Goal: Communication & Community: Answer question/provide support

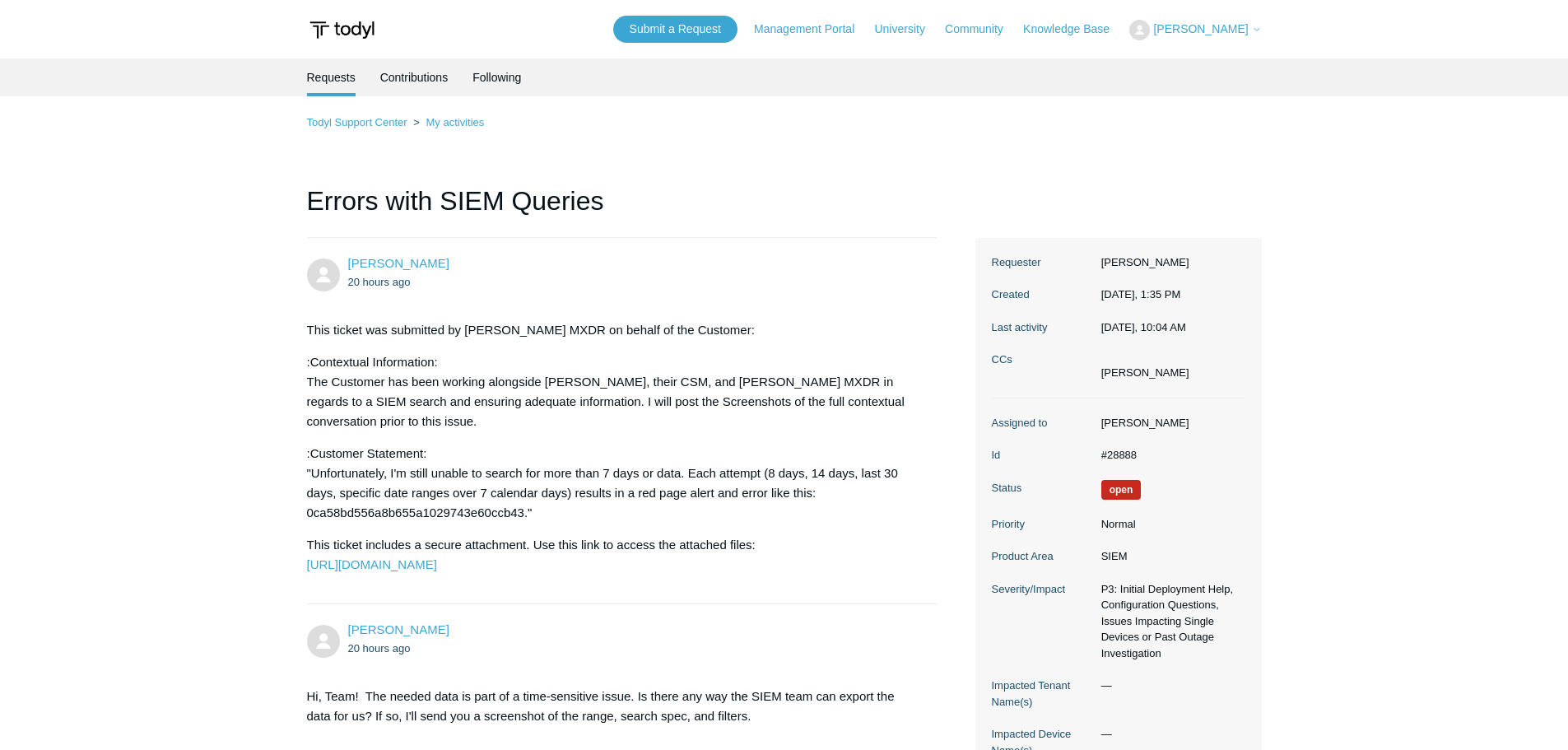
scroll to position [1526, 0]
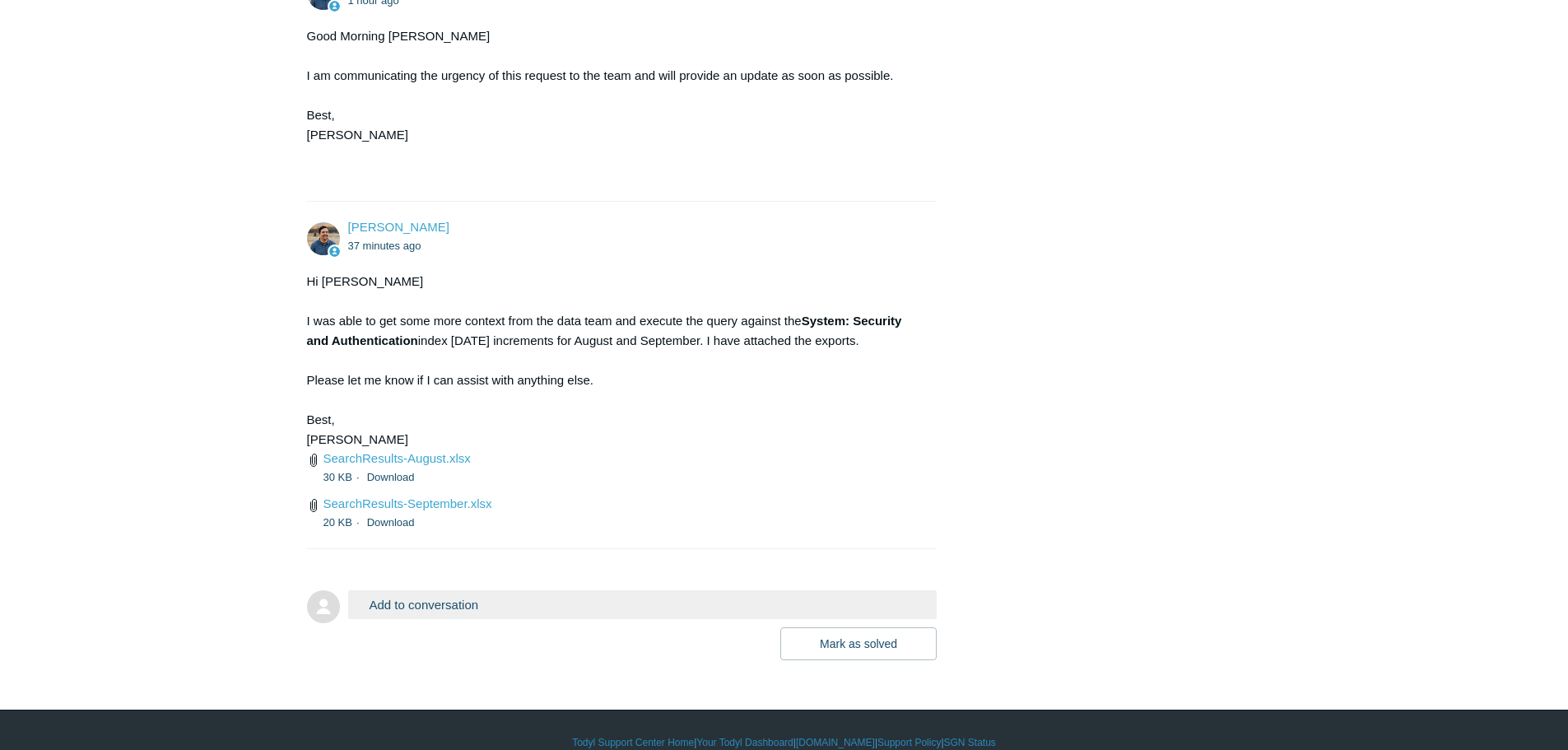
scroll to position [2119, 0]
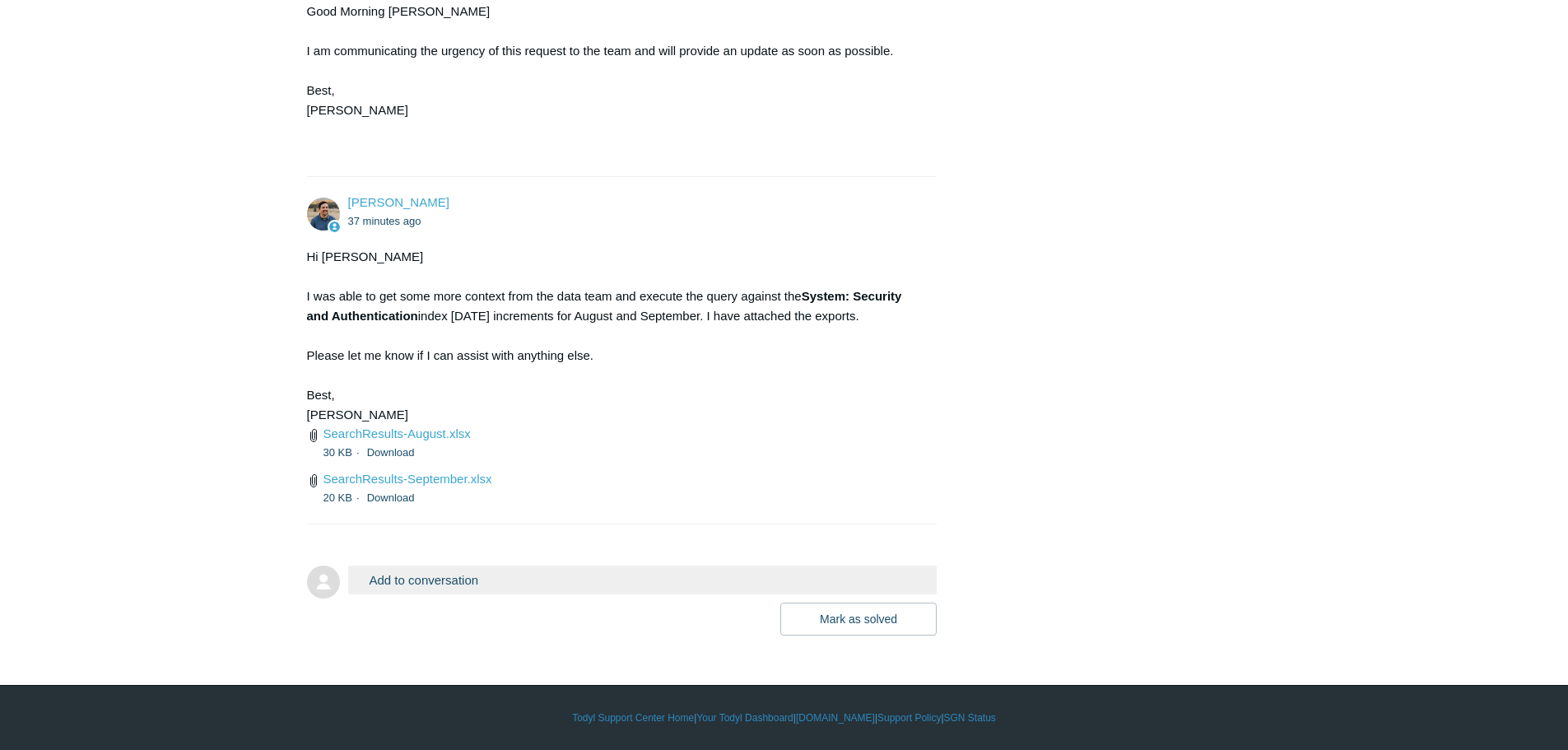
click at [474, 583] on button "Add to conversation" at bounding box center [642, 580] width 589 height 29
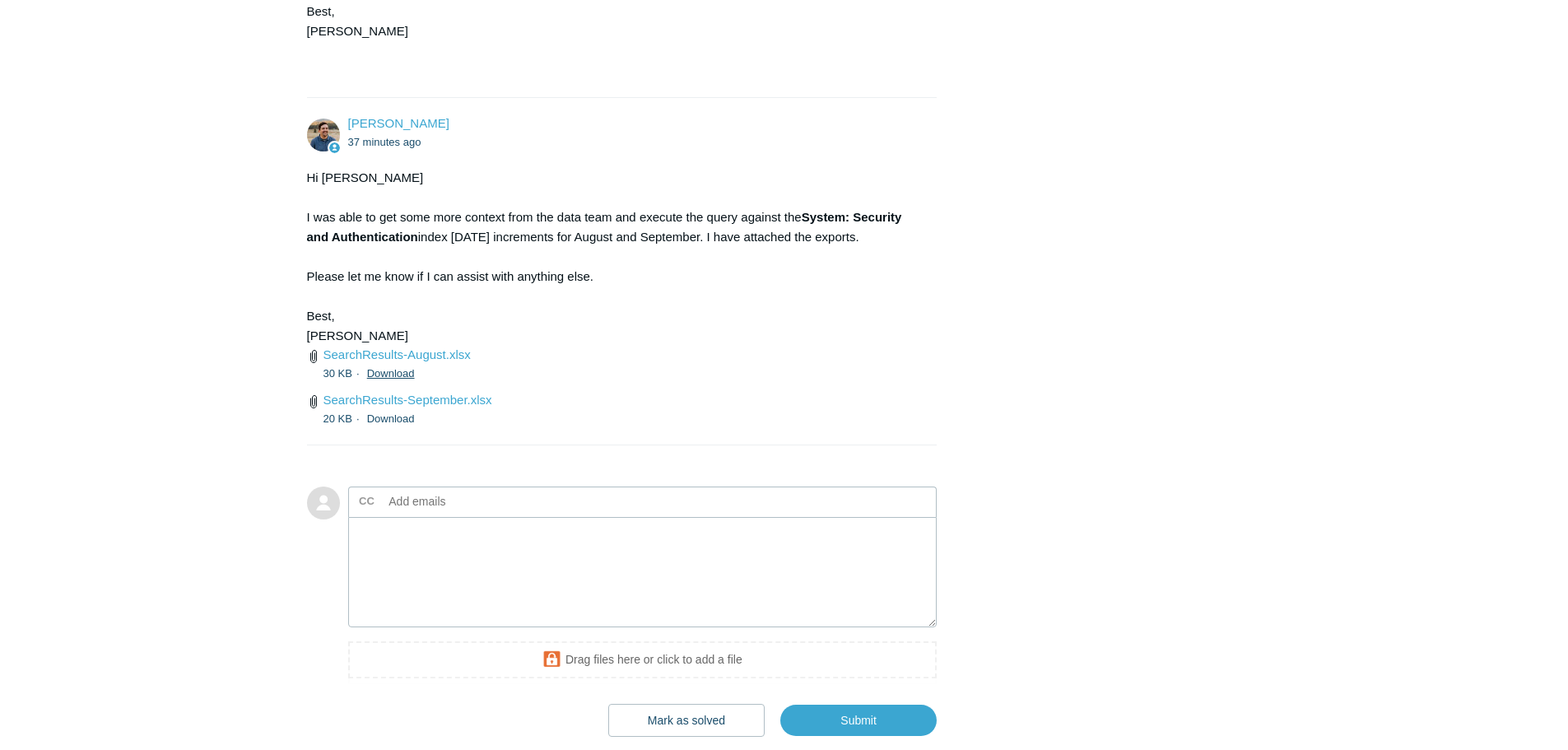
click at [394, 380] on link "Download" at bounding box center [391, 373] width 47 height 13
click at [384, 424] on link "Download" at bounding box center [391, 419] width 47 height 13
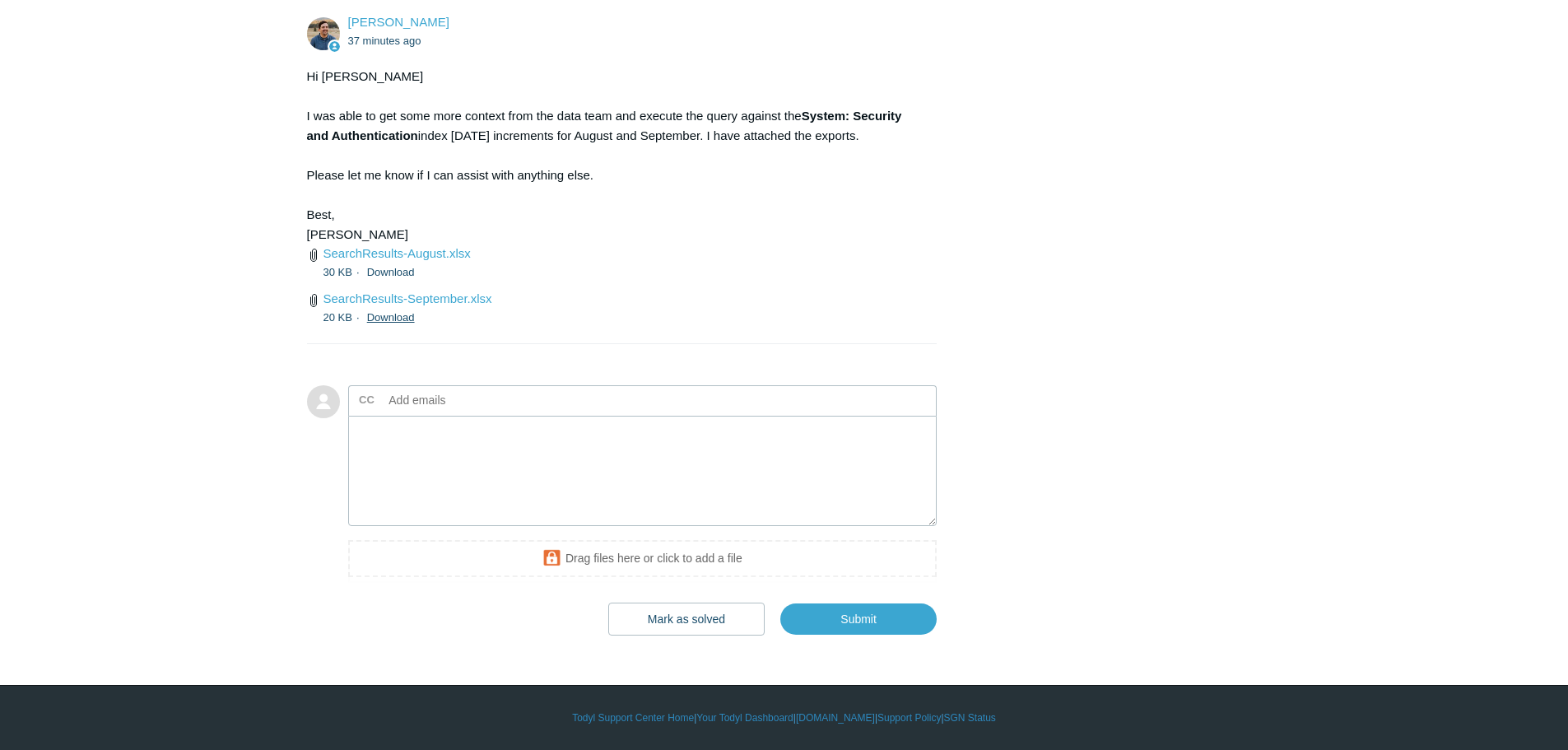
scroll to position [2299, 0]
drag, startPoint x: 423, startPoint y: 471, endPoint x: 422, endPoint y: 461, distance: 10.0
click at [423, 471] on textarea "Add your reply" at bounding box center [642, 471] width 589 height 111
click at [909, 436] on textarea "Great thanks! Reviewing. Please also export July 1-30 as well. This is not work…" at bounding box center [642, 471] width 589 height 111
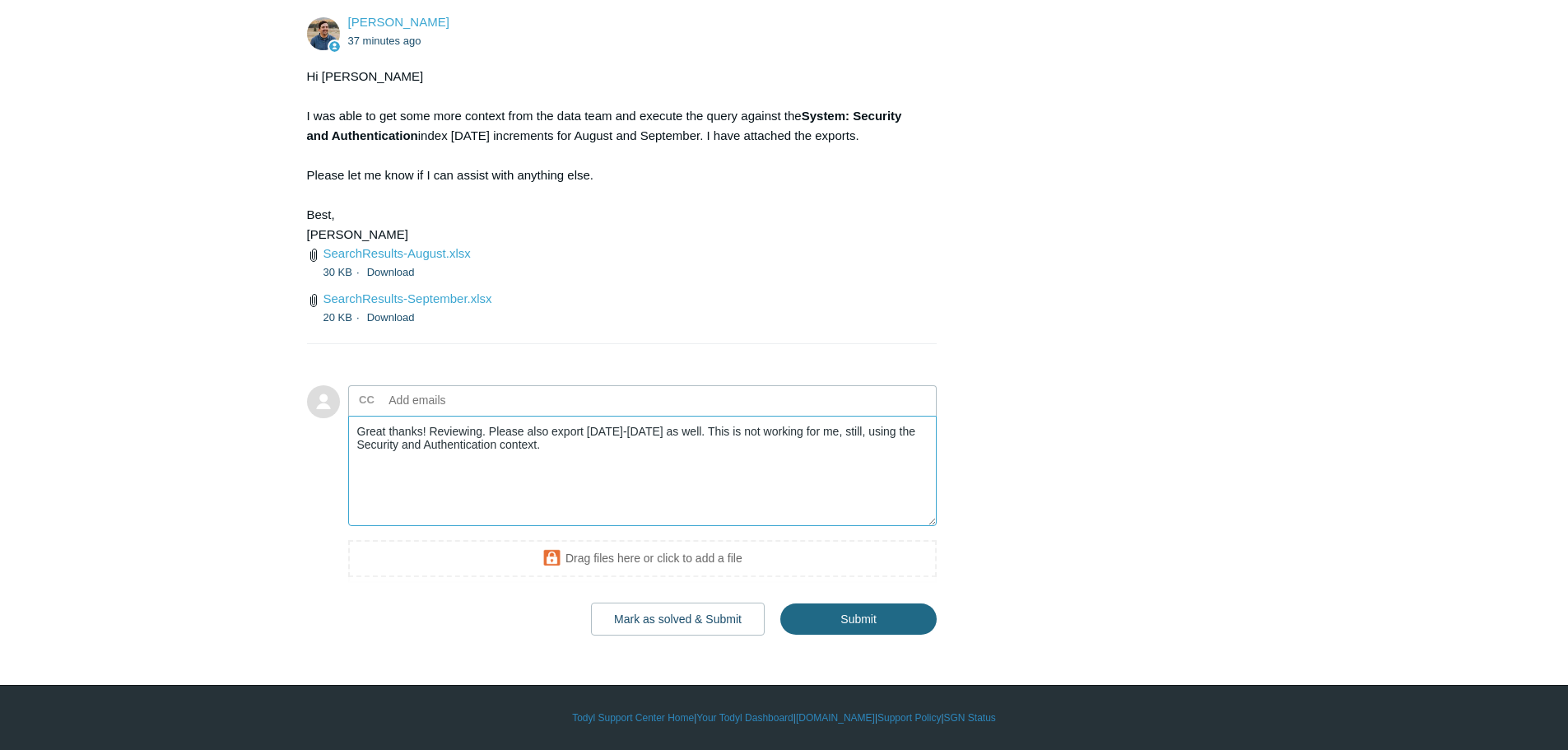
type textarea "Great thanks! Reviewing. Please also export [DATE]-[DATE] as well. This is not …"
click at [877, 618] on input "Submit" at bounding box center [859, 619] width 157 height 33
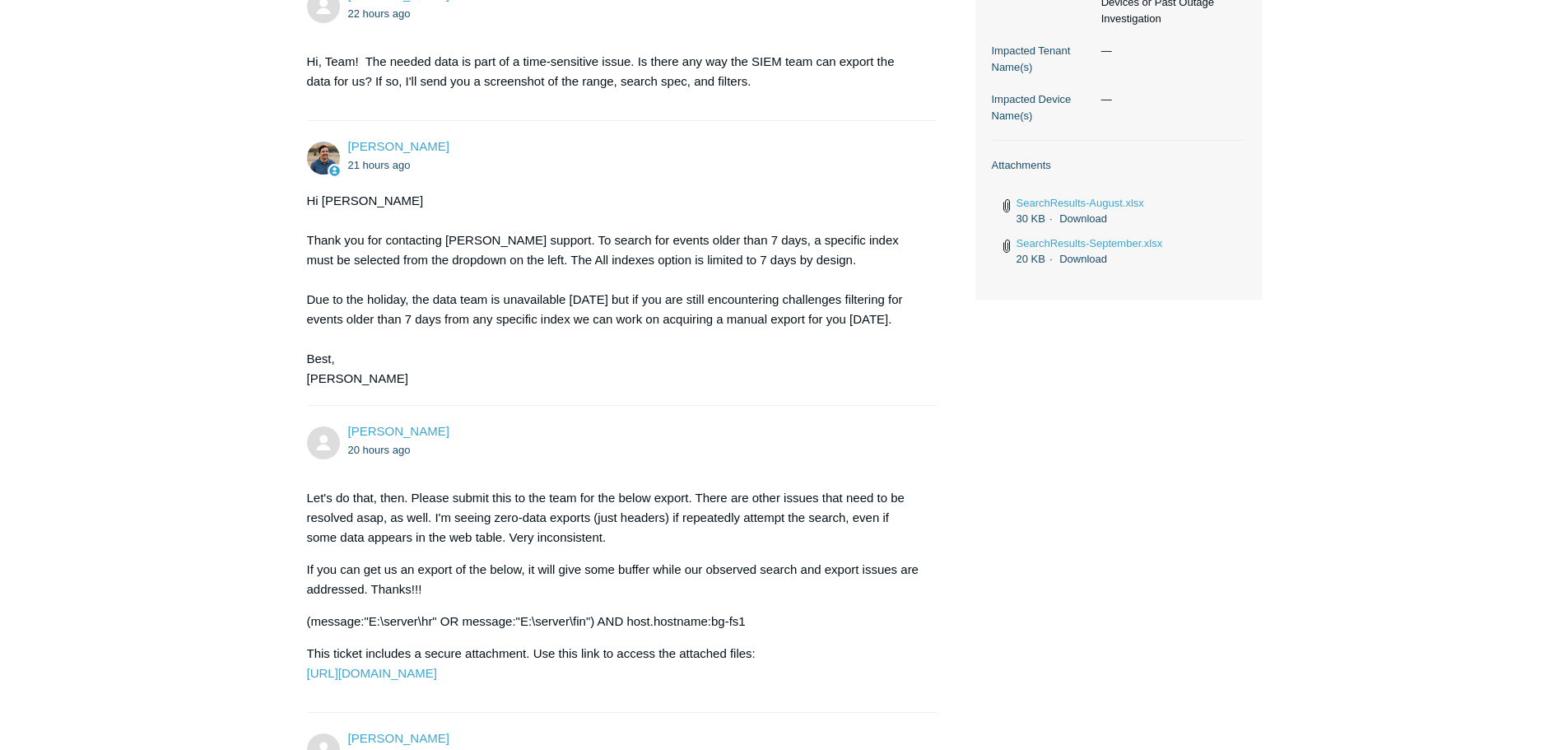
scroll to position [823, 0]
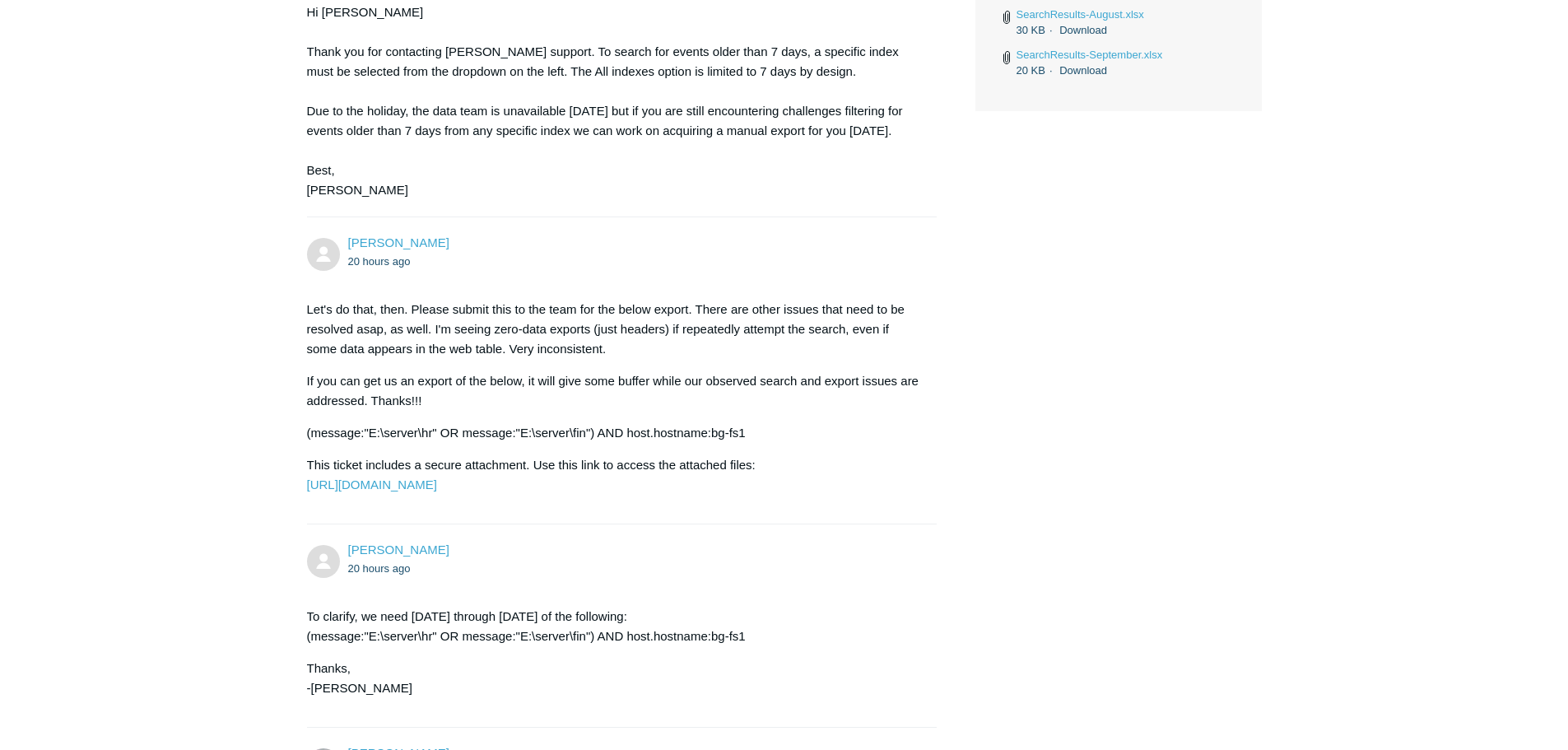
click at [1231, 527] on div "Adam Dominguez 23 hours ago This ticket was submitted by Todyl MXDR on behalf o…" at bounding box center [784, 709] width 955 height 2589
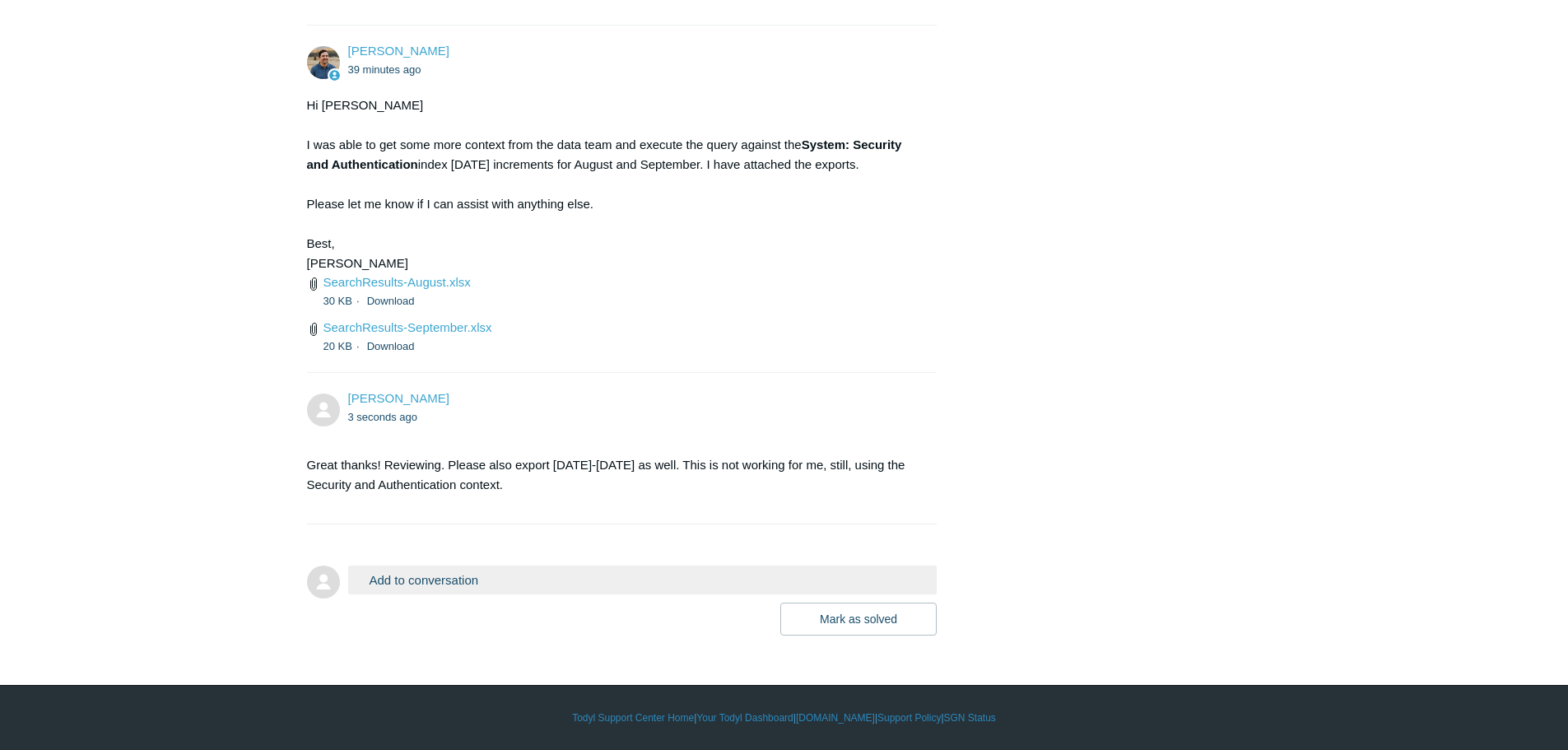
scroll to position [2270, 0]
click at [494, 577] on button "Add to conversation" at bounding box center [642, 580] width 589 height 29
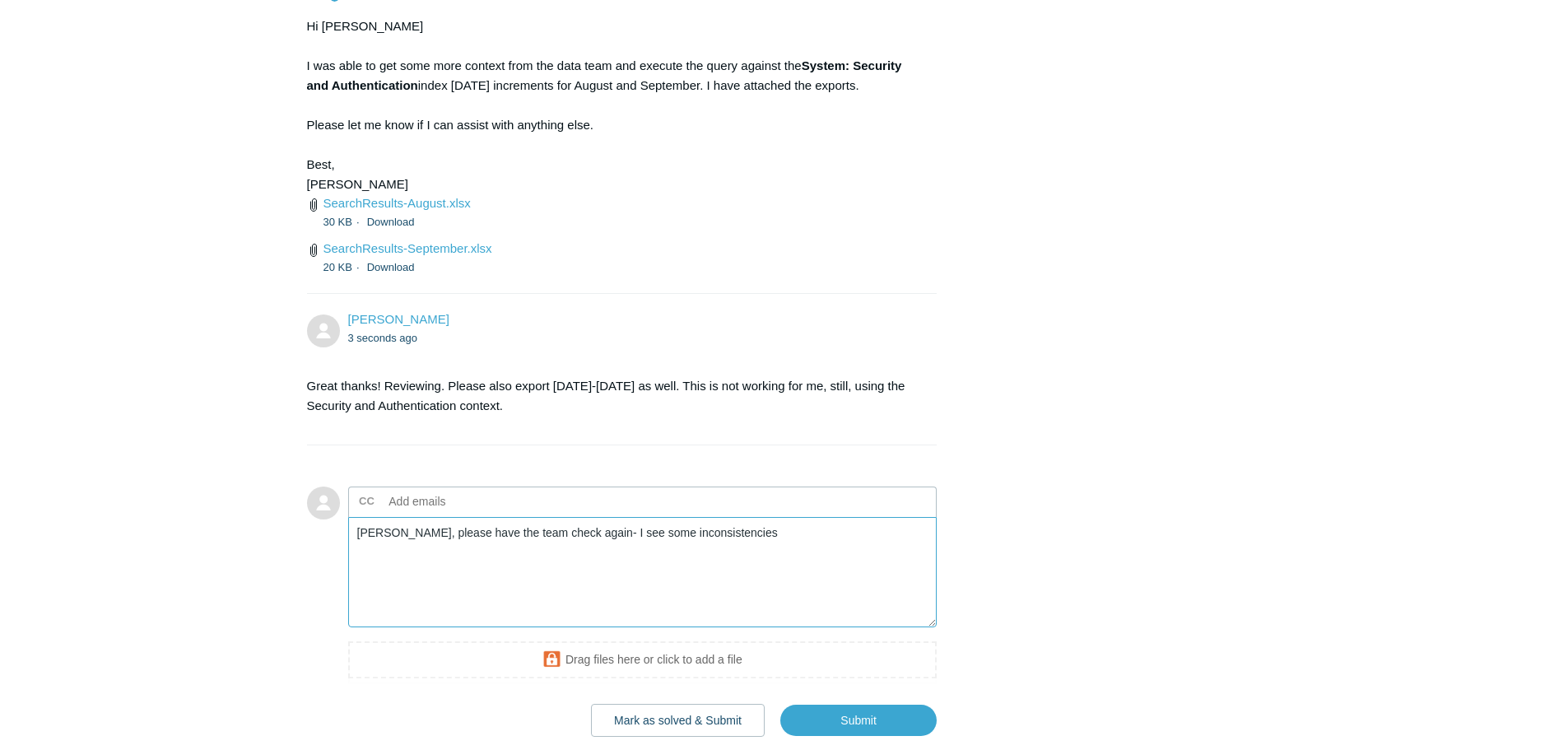
click at [647, 605] on textarea "Spencer, please have the team check again- I see some inconsistencies" at bounding box center [642, 573] width 589 height 111
click at [779, 607] on textarea "Spencer, please have the team check again- I see some large inconsistencies" at bounding box center [642, 573] width 589 height 111
click at [485, 624] on textarea "Spencer, please have the team check again- I see some large inconsistencies bet…" at bounding box center [642, 573] width 589 height 111
click at [623, 618] on textarea "Spencer, please have the team check again- I see some large inconsistencies bet…" at bounding box center [642, 573] width 589 height 111
click at [531, 628] on textarea "Spencer, please have the team check again- I see some large inconsistencies bet…" at bounding box center [642, 573] width 589 height 111
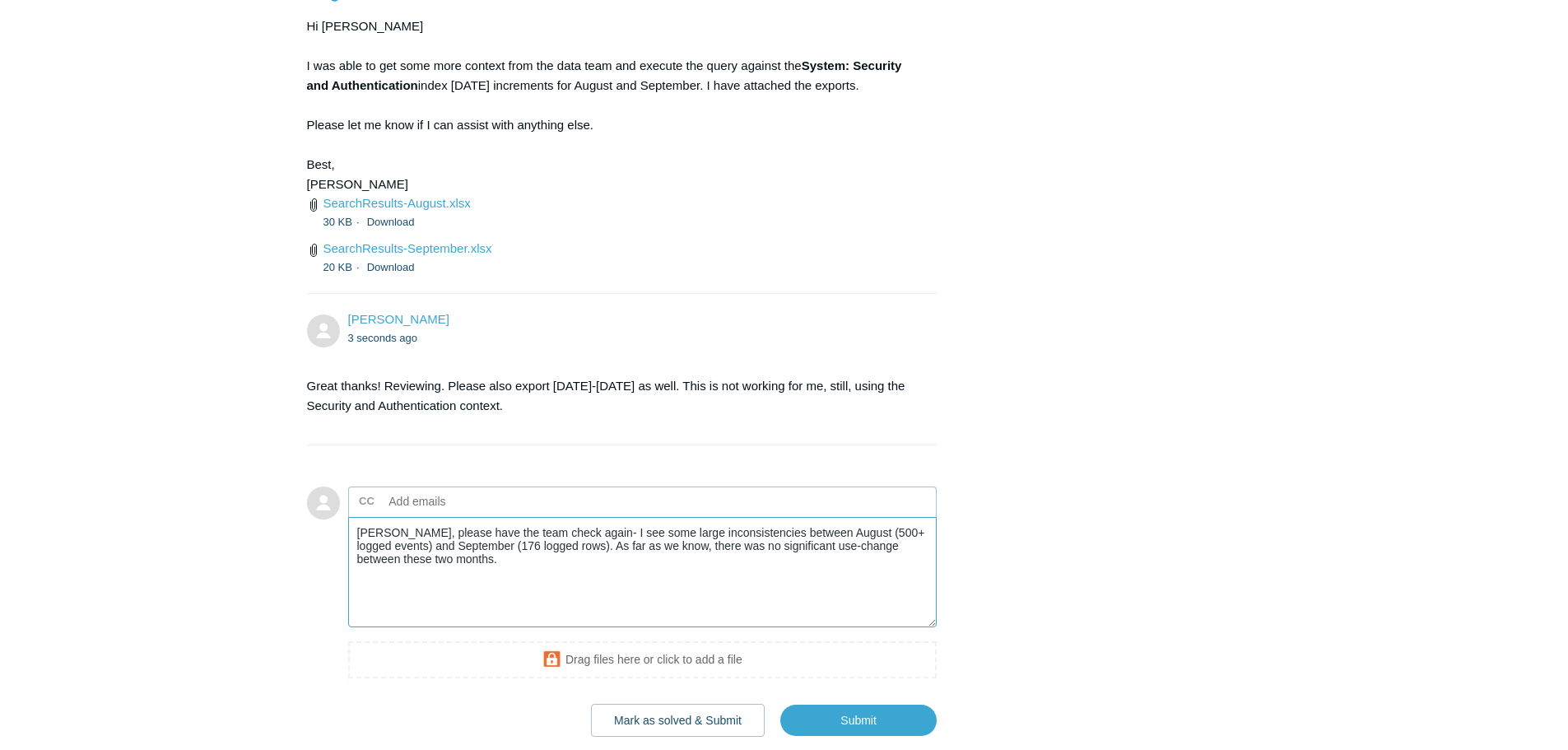
drag, startPoint x: 871, startPoint y: 611, endPoint x: 847, endPoint y: 609, distance: 24.1
click at [847, 609] on textarea "Spencer, please have the team check again- I see some large inconsistencies bet…" at bounding box center [642, 573] width 589 height 111
drag, startPoint x: 862, startPoint y: 611, endPoint x: 848, endPoint y: 611, distance: 14.0
click at [848, 611] on textarea "Spencer, please have the team check again- I see some large inconsistencies bet…" at bounding box center [642, 573] width 589 height 111
click at [502, 625] on textarea "Spencer, please have the team check again- I see some large inconsistencies bet…" at bounding box center [642, 573] width 589 height 111
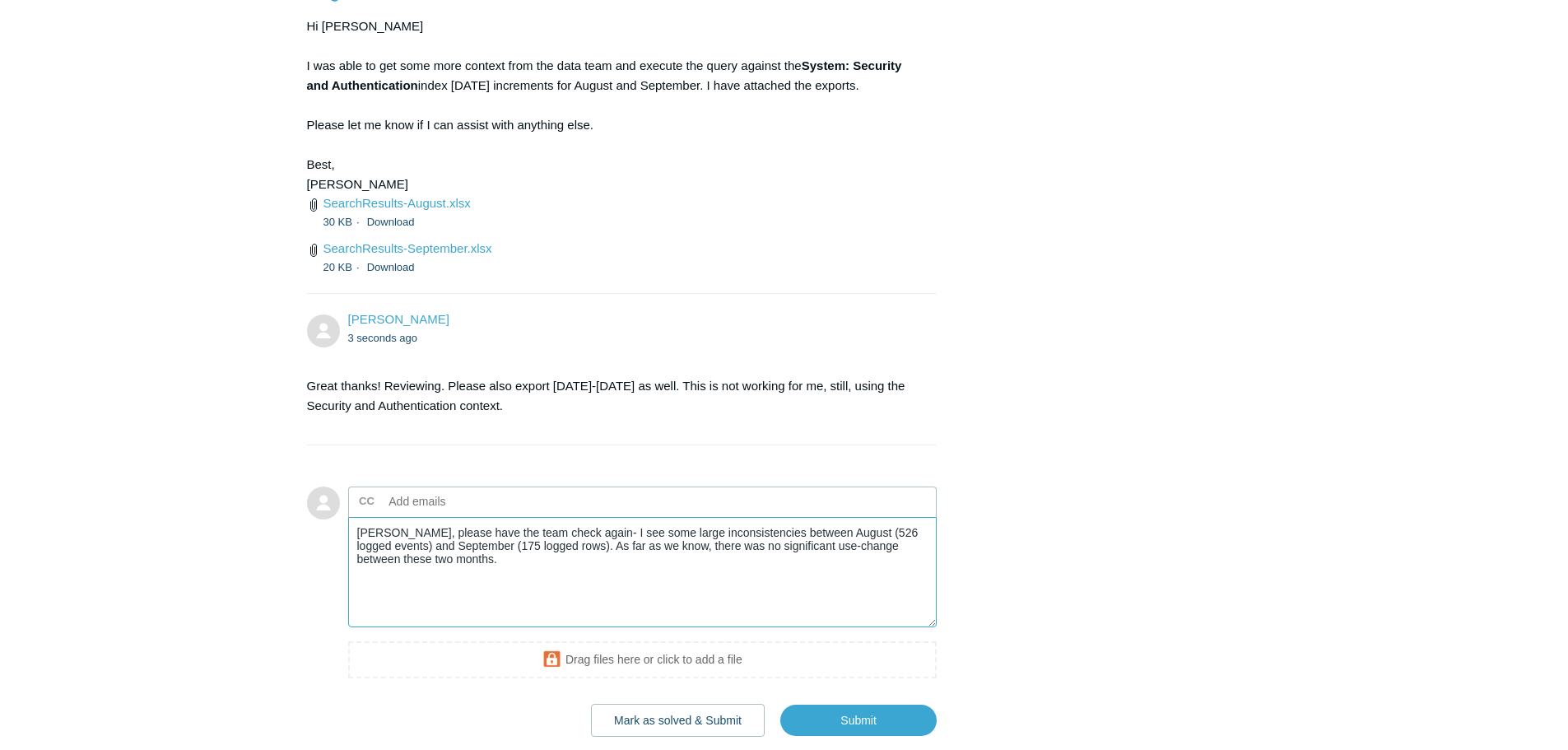
click at [551, 627] on textarea "Spencer, please have the team check again- I see some large inconsistencies bet…" at bounding box center [642, 573] width 589 height 111
click at [665, 628] on textarea "Spencer, please have the team check again- I see some large inconsistencies bet…" at bounding box center [642, 573] width 589 height 111
click at [492, 628] on textarea "Spencer, please have the team check again- I see some large inconsistencies bet…" at bounding box center [642, 573] width 589 height 111
click at [601, 628] on textarea "Spencer, please have the team check again- I see some large inconsistencies bet…" at bounding box center [642, 573] width 589 height 111
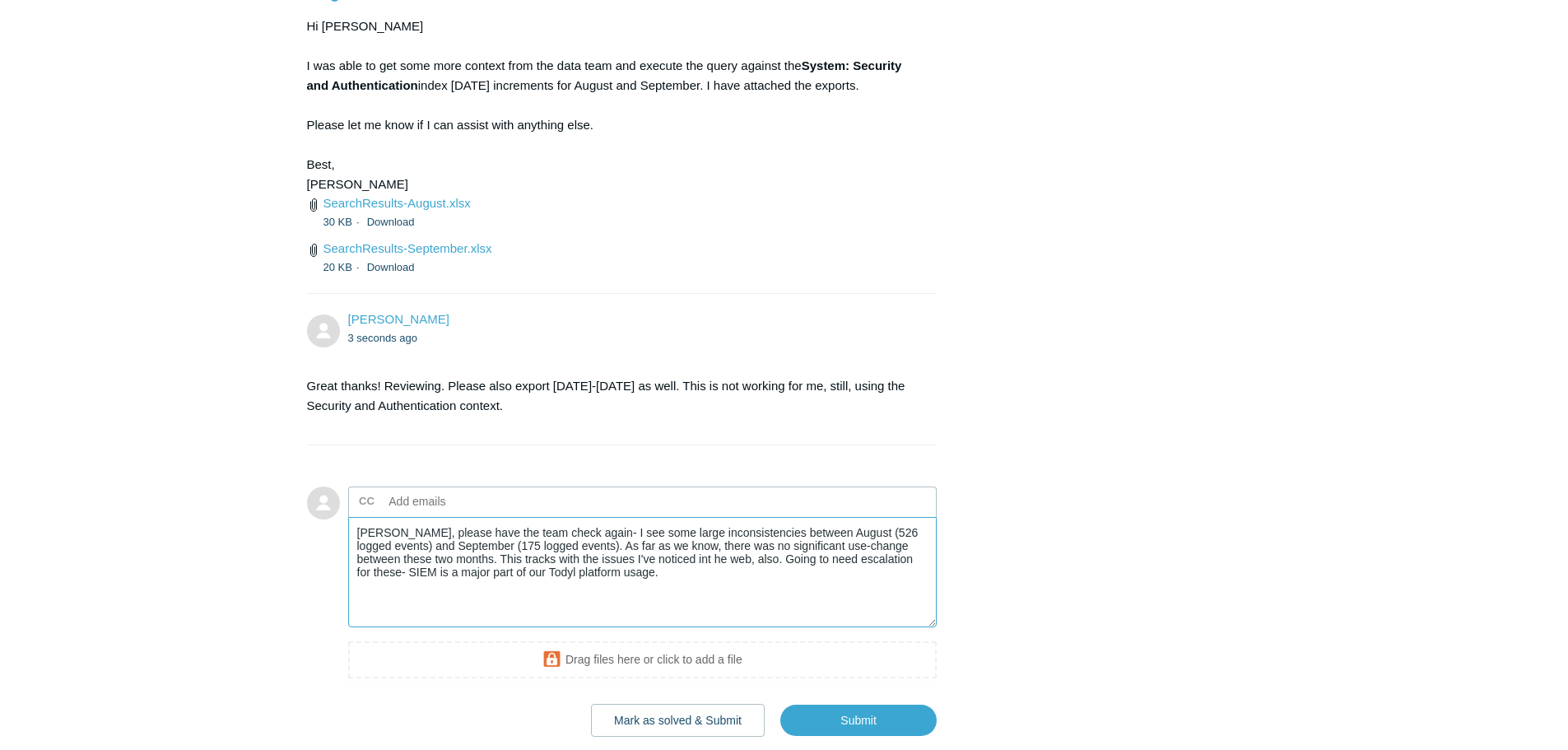
click at [680, 628] on textarea "Spencer, please have the team check again- I see some large inconsistencies bet…" at bounding box center [642, 573] width 589 height 111
click at [740, 628] on textarea "Spencer, please have the team check again- I see some large inconsistencies bet…" at bounding box center [642, 573] width 589 height 111
click at [741, 628] on textarea "Spencer, please have the team check again- I see some large inconsistencies bet…" at bounding box center [642, 573] width 589 height 111
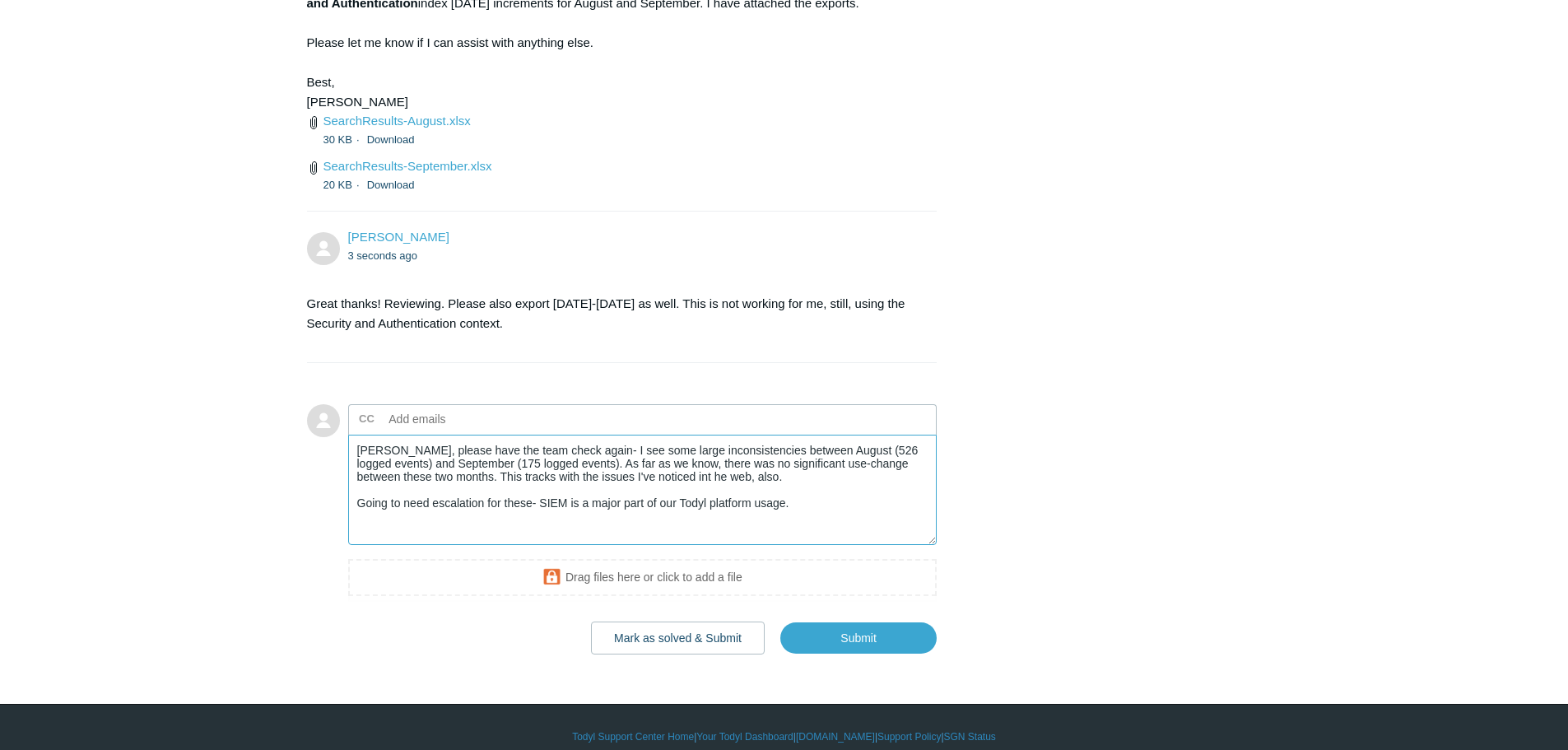
click at [815, 545] on textarea "Spencer, please have the team check again- I see some large inconsistencies bet…" at bounding box center [642, 490] width 589 height 111
click at [811, 545] on textarea "Spencer, please have the team check again- I see some large inconsistencies bet…" at bounding box center [642, 490] width 589 height 111
drag, startPoint x: 542, startPoint y: 582, endPoint x: 831, endPoint y: 579, distance: 289.0
click at [831, 545] on textarea "Spencer, please have the team check again- I see some large inconsistencies bet…" at bounding box center [642, 490] width 589 height 111
click at [687, 545] on textarea "Spencer, please have the team check again- I see some large inconsistencies bet…" at bounding box center [642, 490] width 589 height 111
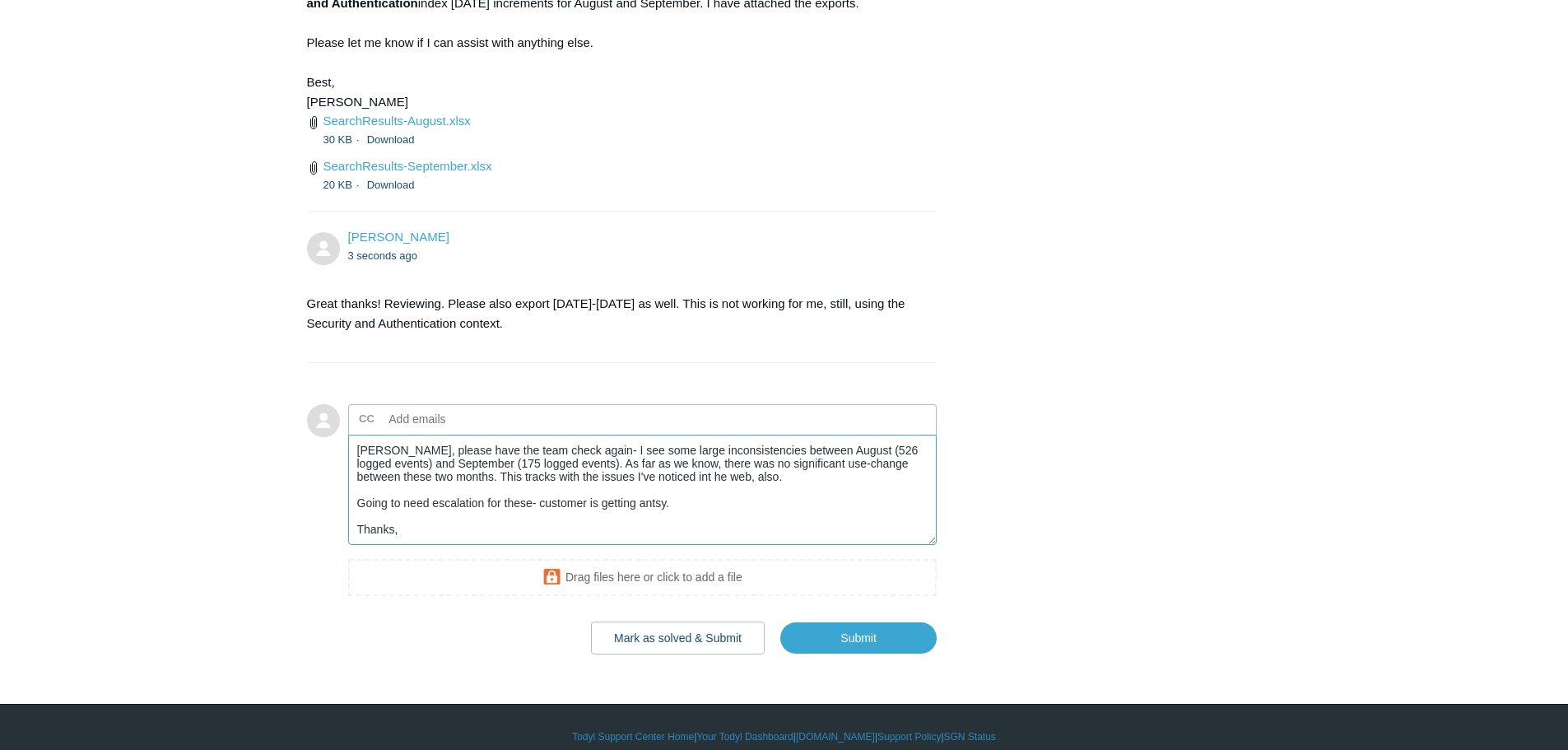
scroll to position [5, 0]
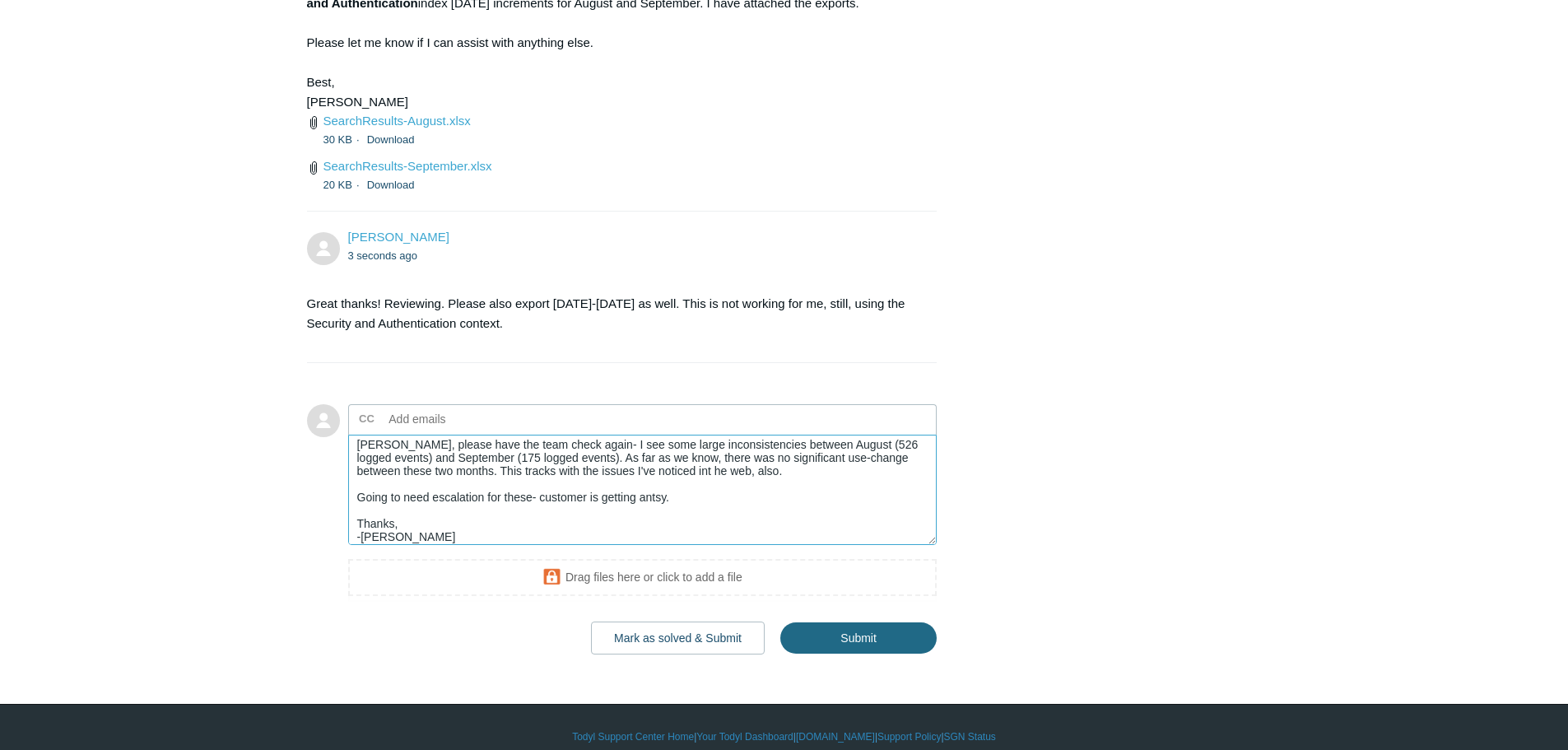
type textarea "Spencer, please have the team check again- I see some large inconsistencies bet…"
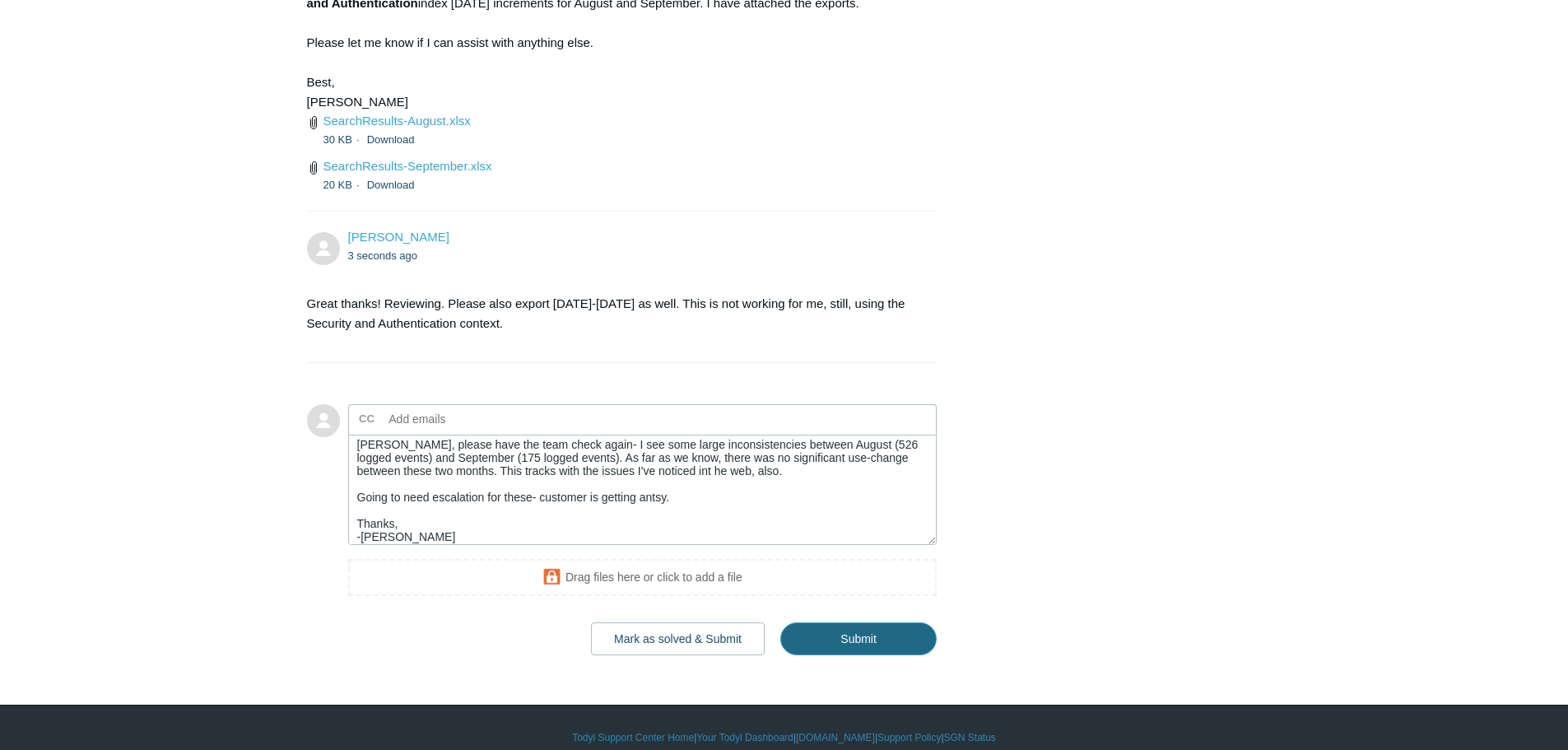
click at [883, 655] on input "Submit" at bounding box center [859, 638] width 157 height 33
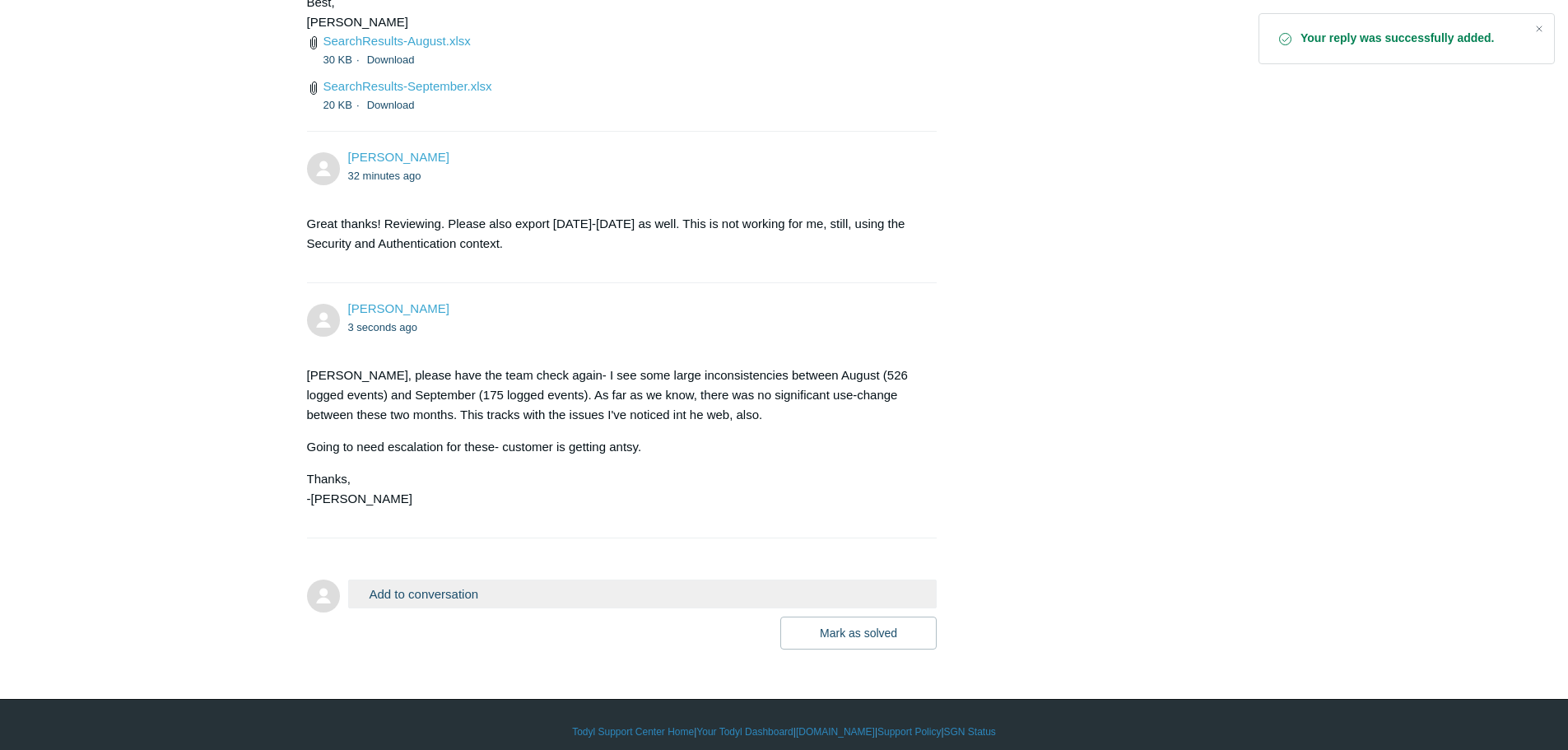
scroll to position [2525, 0]
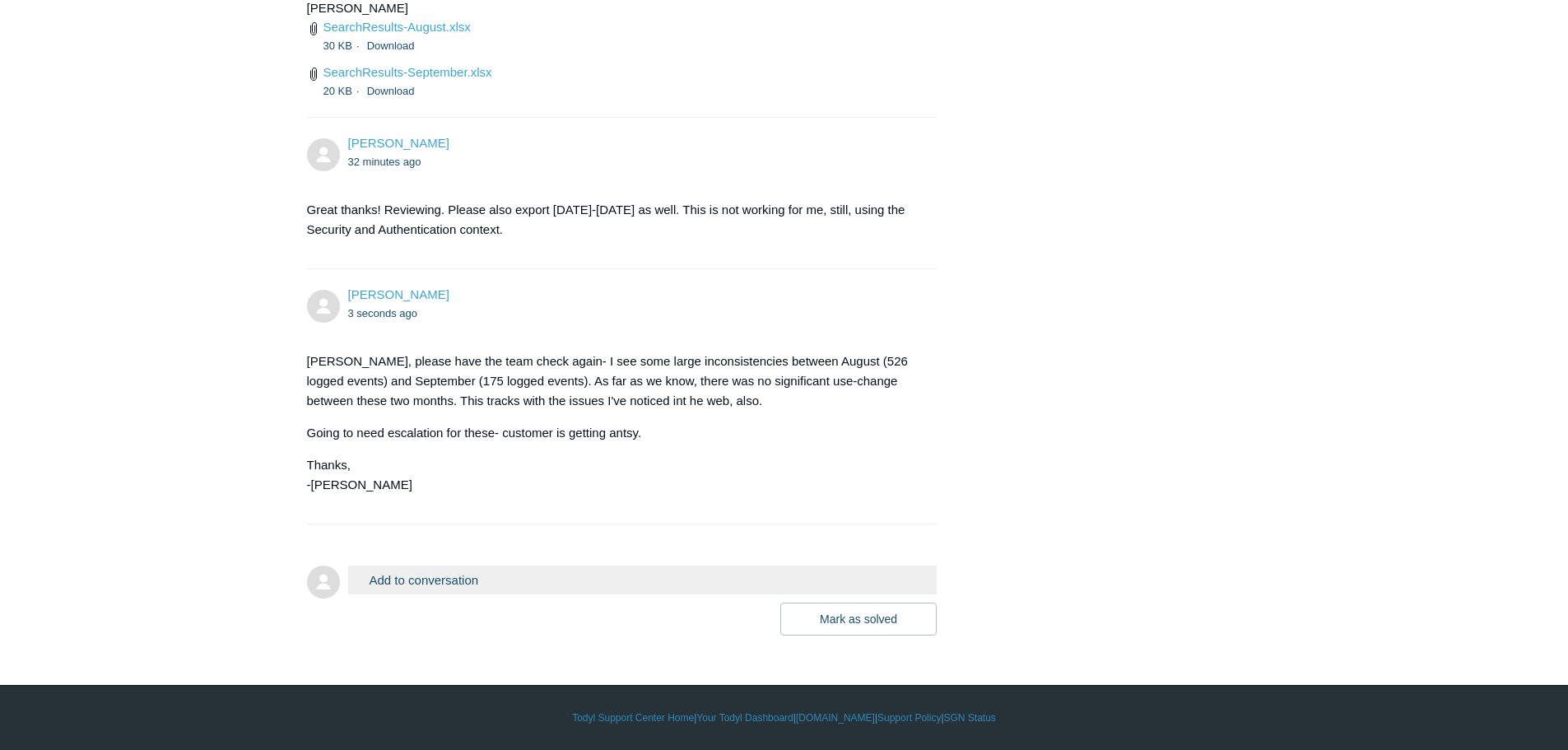
click at [488, 579] on button "Add to conversation" at bounding box center [642, 580] width 589 height 29
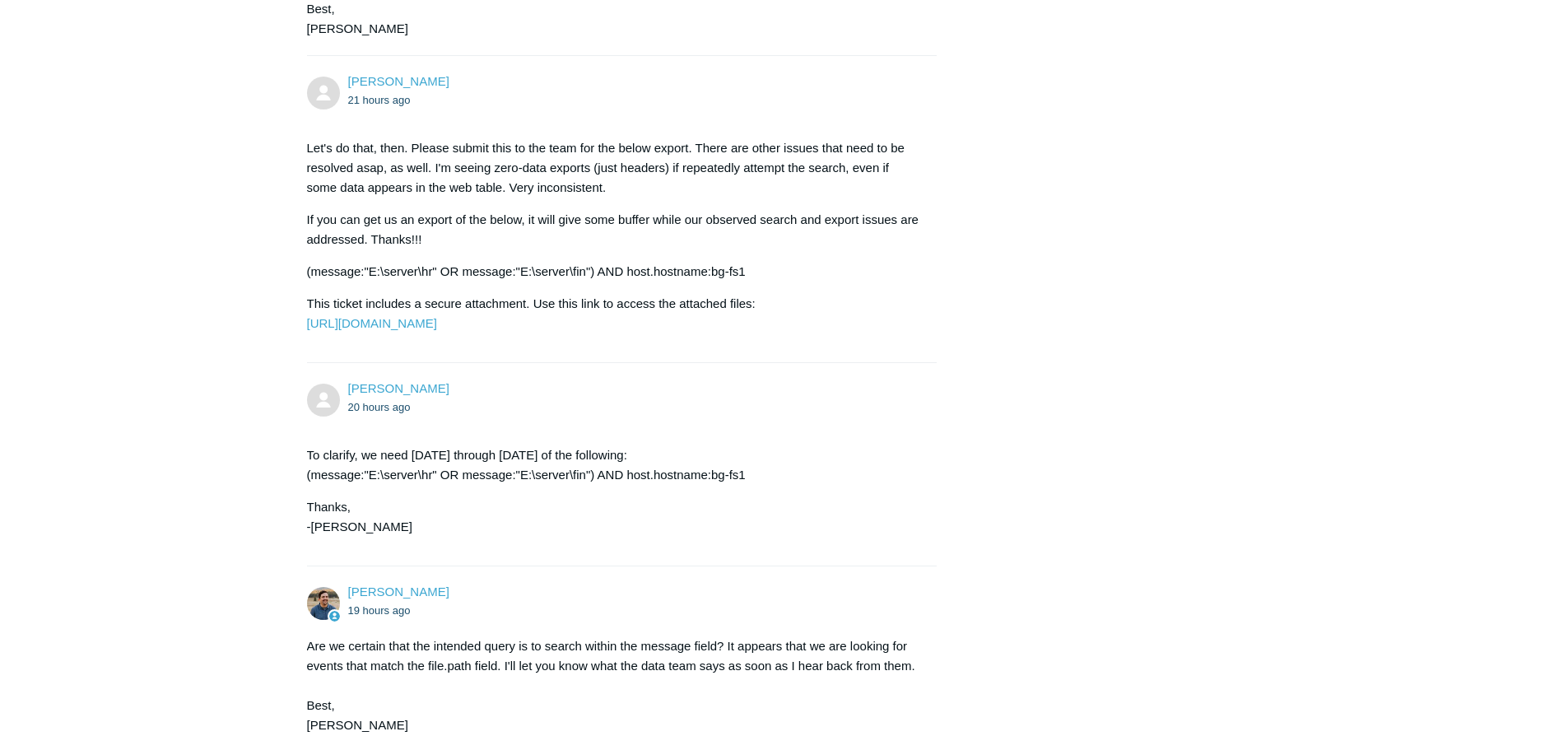
scroll to position [1152, 0]
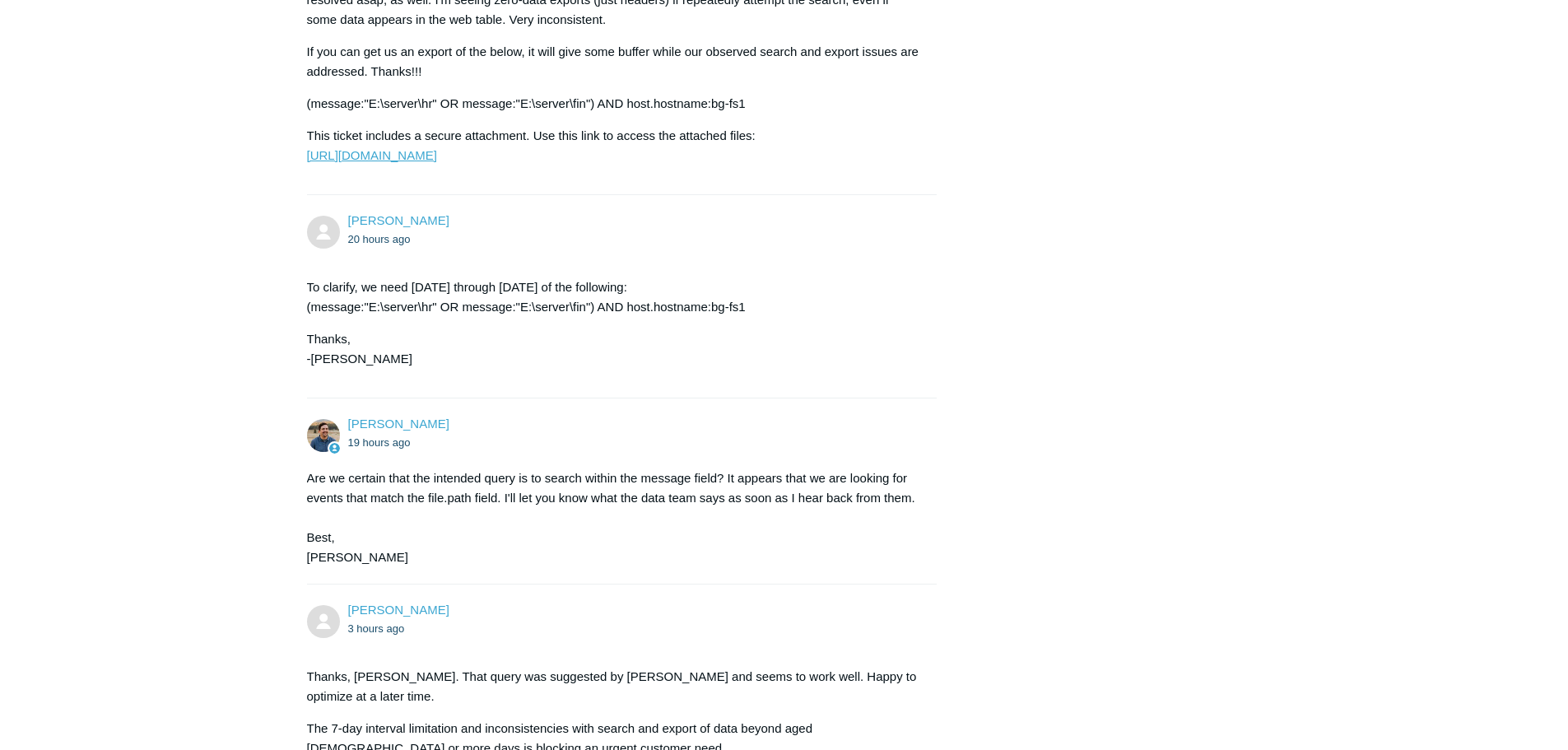
click at [437, 162] on link "[URL][DOMAIN_NAME]" at bounding box center [372, 155] width 130 height 14
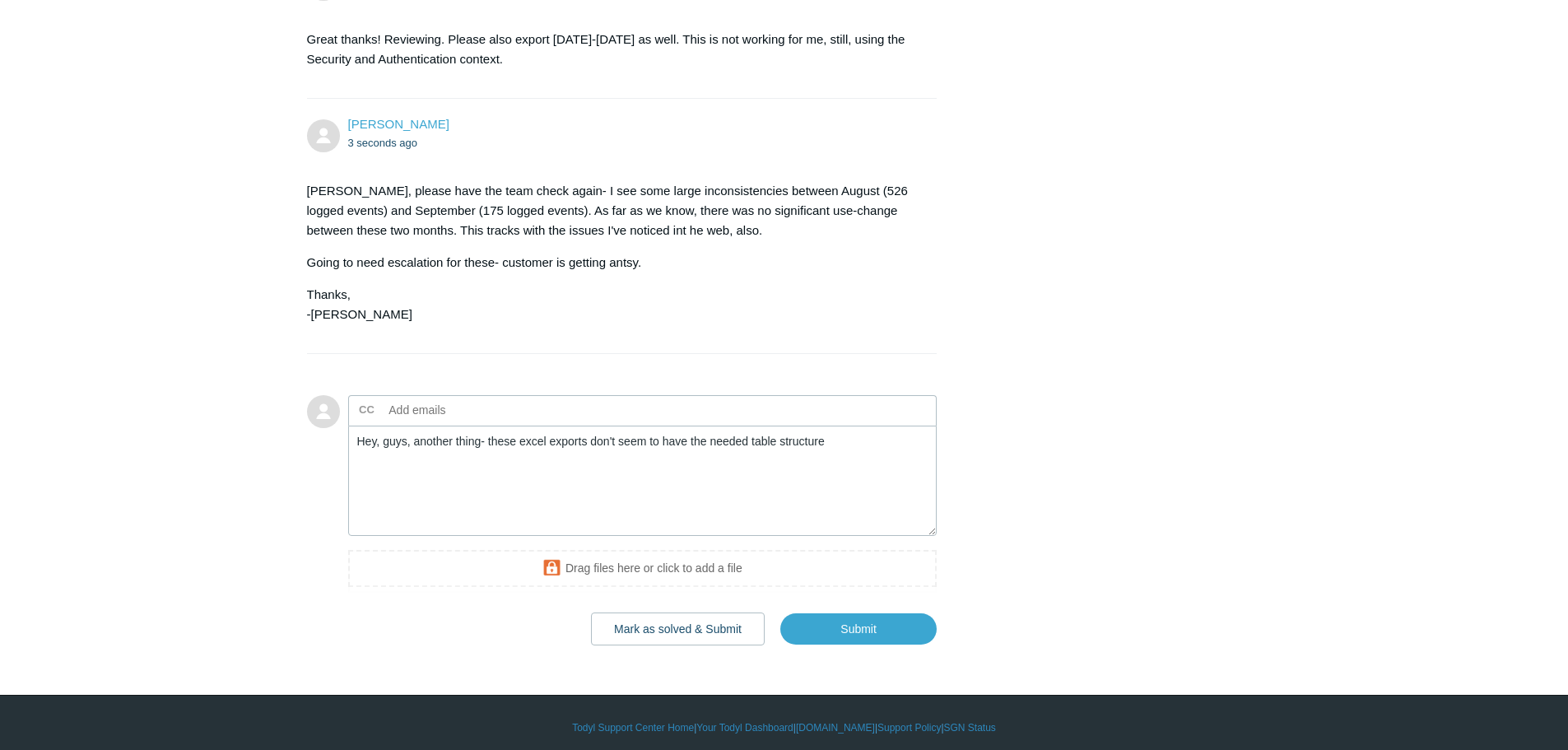
scroll to position [2705, 0]
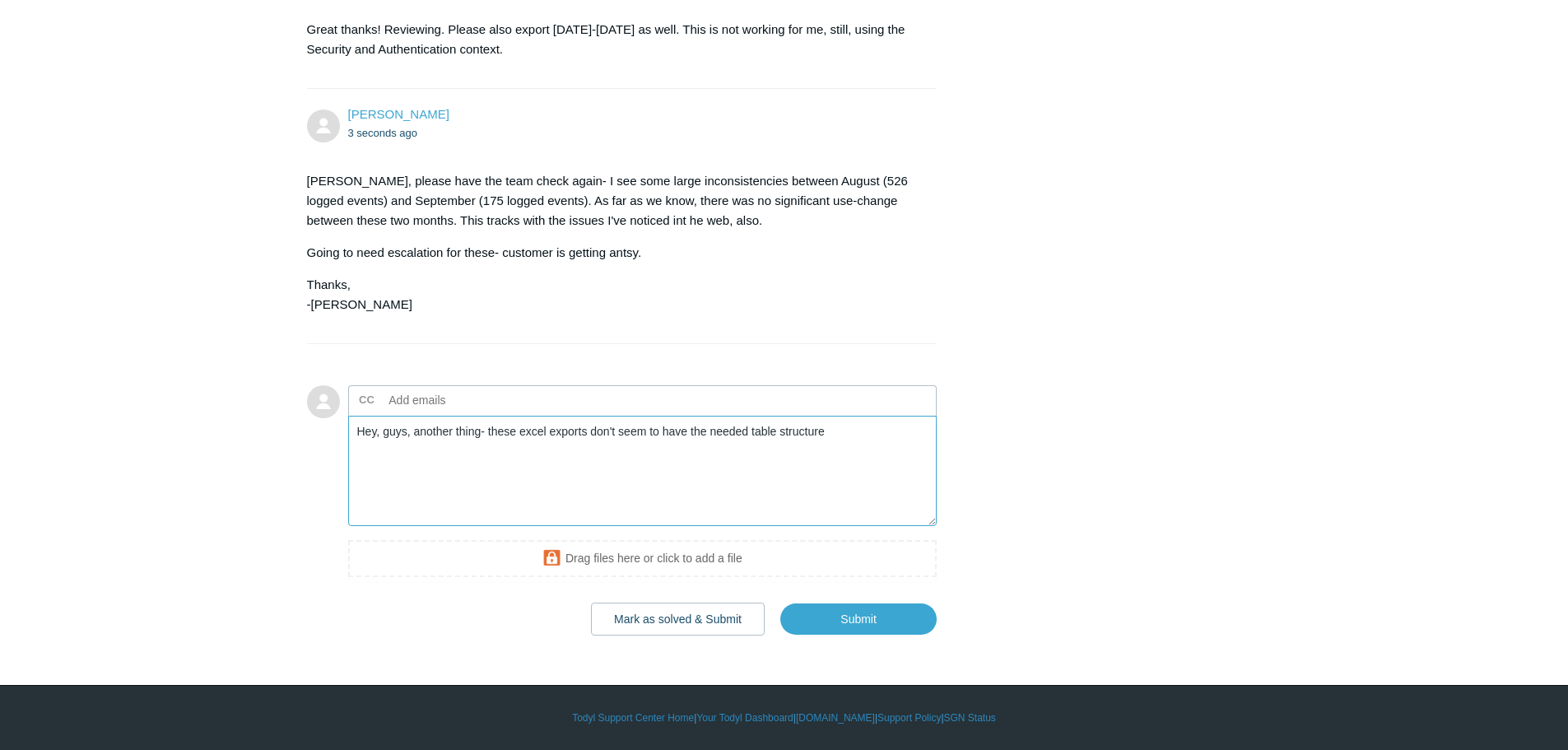
click at [871, 431] on textarea "Hey, guys, another thing- these excel exports don't seem to have the needed tab…" at bounding box center [642, 471] width 589 height 111
click at [837, 434] on textarea "Hey, guys, another thing- these excel exports don't seem to have the needed tab…" at bounding box center [642, 471] width 589 height 111
click at [816, 441] on textarea "Hey, guys, another thing- these excel exports don't seem to have the needed tab…" at bounding box center [642, 471] width 589 height 111
click at [840, 431] on textarea "Hey, guys, another thing- these excel exports don't seem to have the needed tab…" at bounding box center [642, 471] width 589 height 111
type textarea "Hey, guys, another thing- these excel exports don't seem to have the needed tab…"
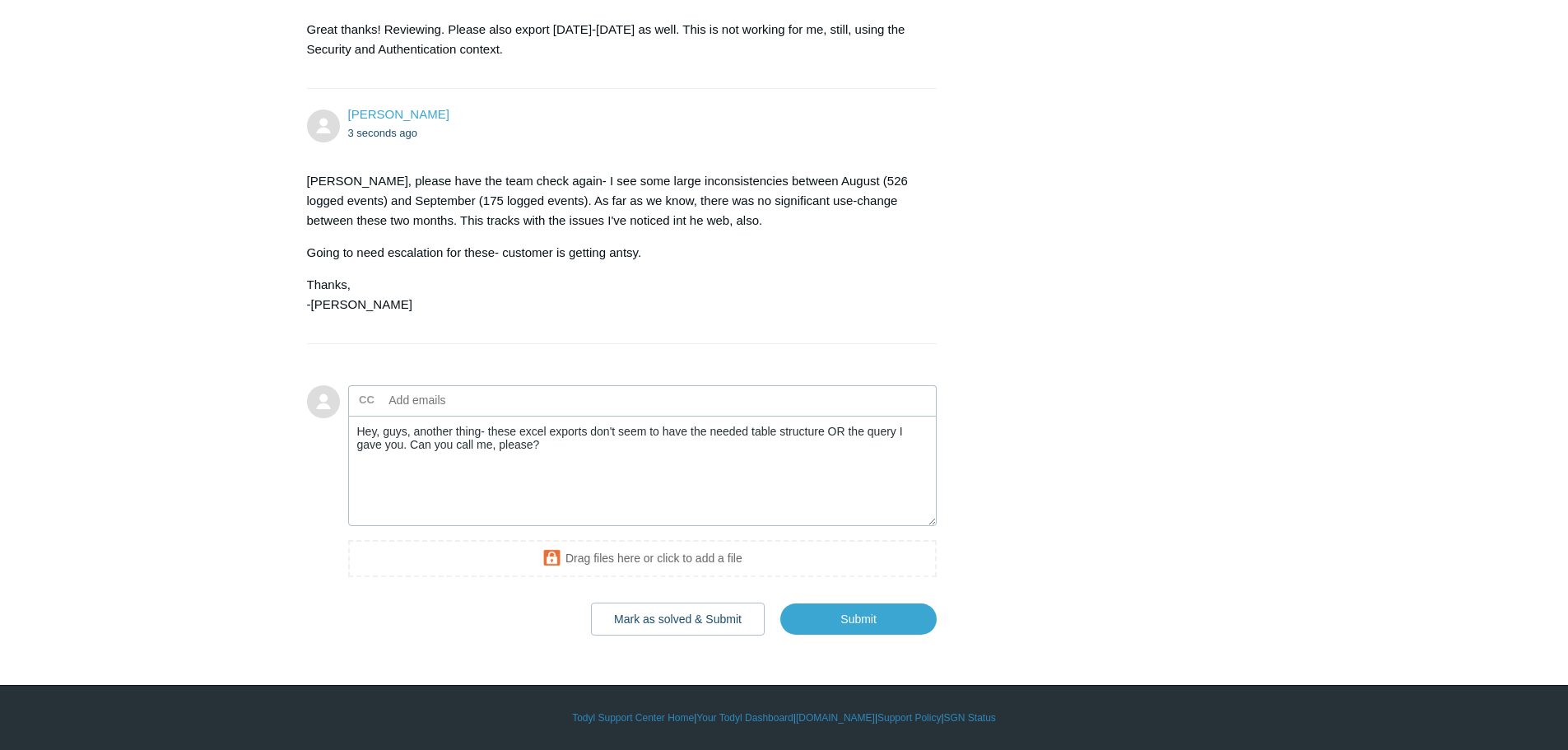
click at [451, 404] on input "text" at bounding box center [471, 400] width 177 height 25
type input "jimmy@todyl.com"
click at [789, 433] on textarea "Hey, guys, another thing- these excel exports don't seem to have the needed tab…" at bounding box center [642, 471] width 589 height 111
click at [573, 441] on textarea "Hey, guys, another thing- these excel exports don't seem to have the needed tab…" at bounding box center [642, 471] width 589 height 111
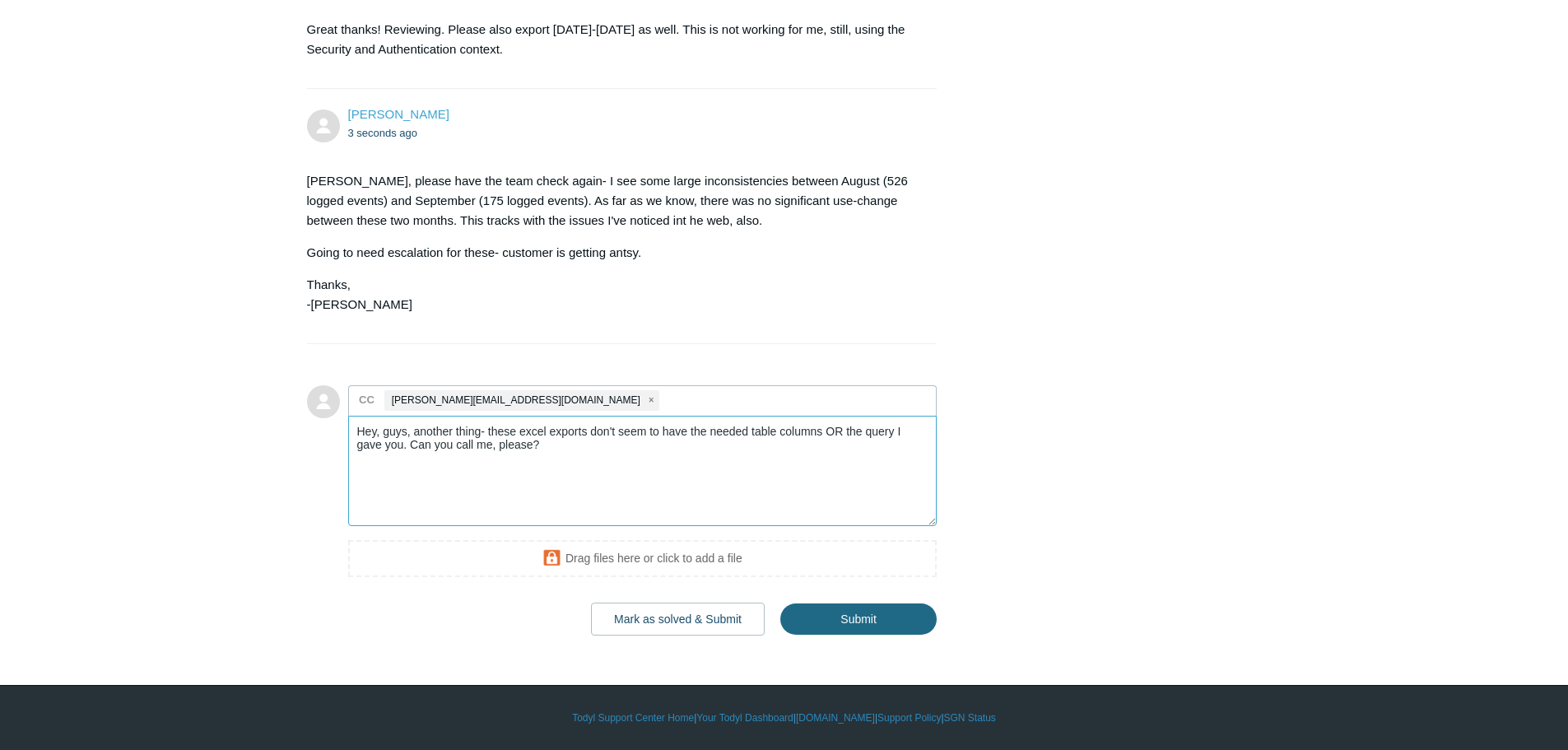
type textarea "Hey, guys, another thing- these excel exports don't seem to have the needed tab…"
click at [850, 614] on input "Submit" at bounding box center [859, 619] width 157 height 33
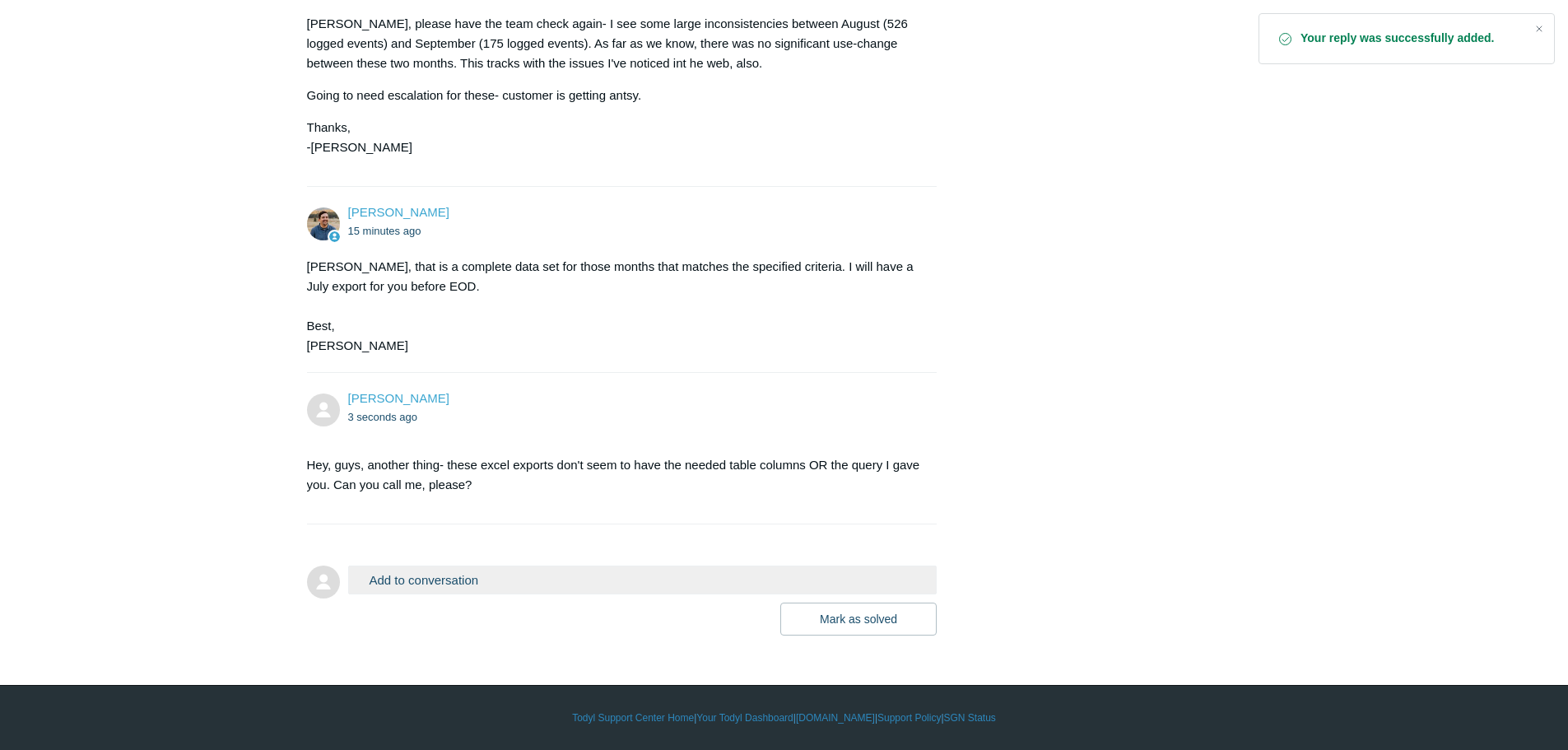
scroll to position [2863, 0]
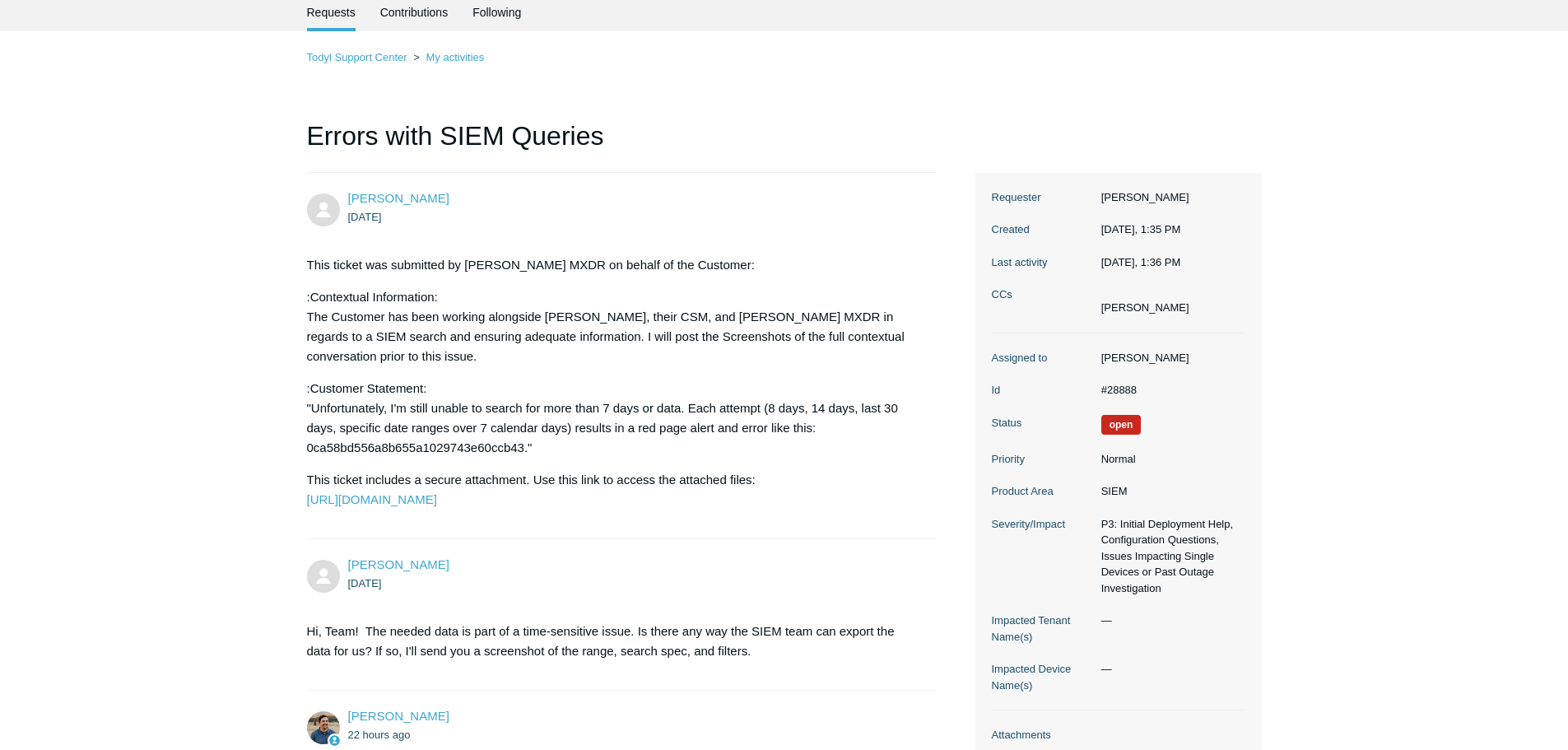
scroll to position [0, 0]
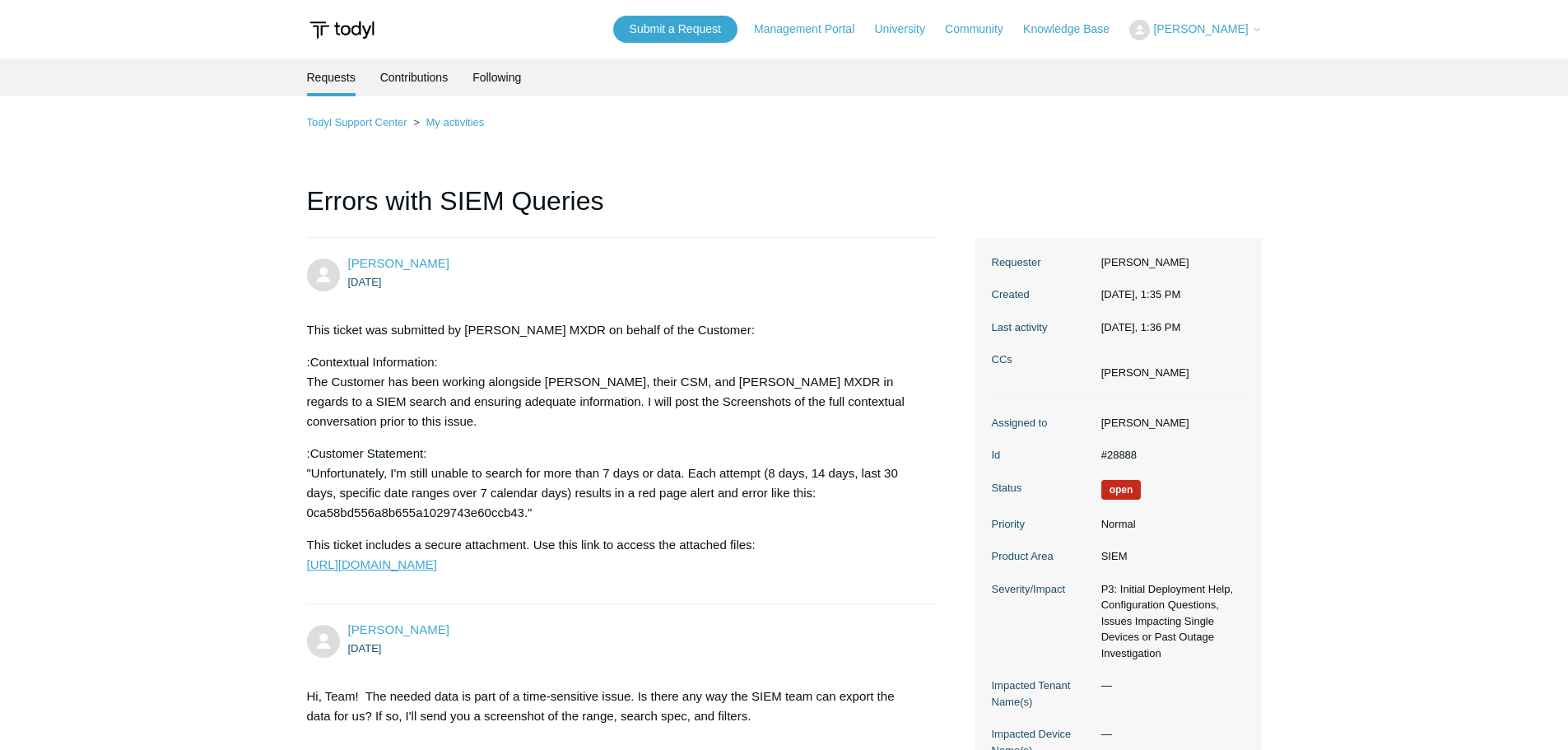
click at [437, 571] on link "[URL][DOMAIN_NAME]" at bounding box center [372, 563] width 130 height 14
